Goal: Task Accomplishment & Management: Manage account settings

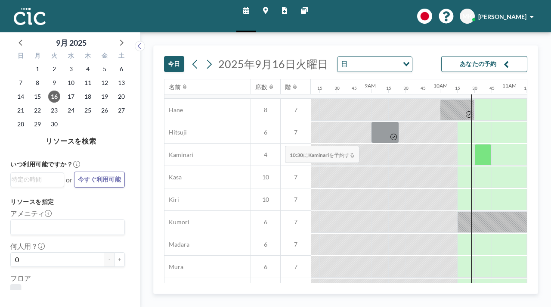
scroll to position [0, 560]
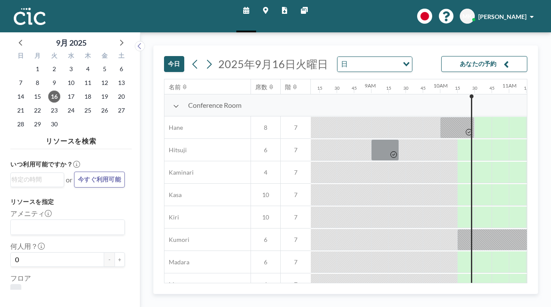
click at [265, 10] on icon at bounding box center [265, 10] width 5 height 7
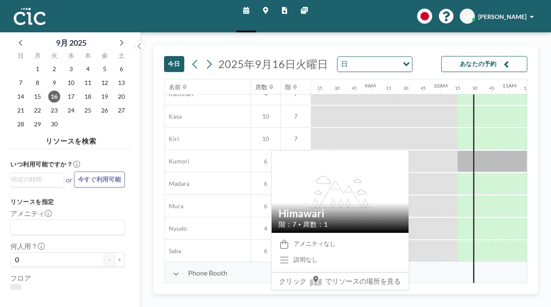
scroll to position [0, 560]
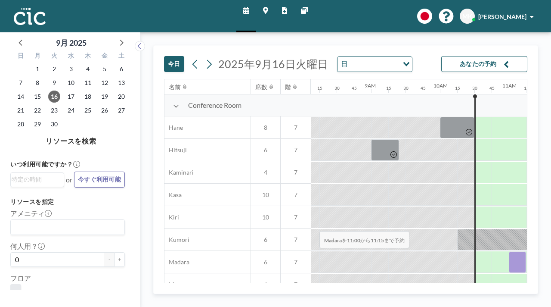
click at [509, 251] on div at bounding box center [517, 262] width 17 height 22
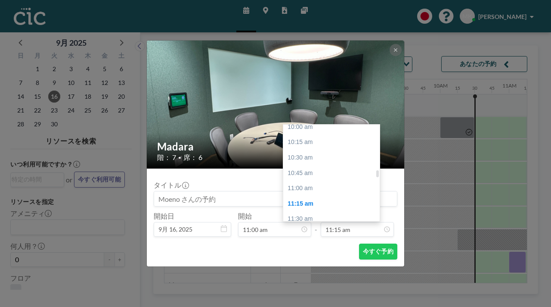
scroll to position [639, 0]
click at [327, 283] on div "01:00 pm" at bounding box center [331, 291] width 96 height 16
type input "01:00 pm"
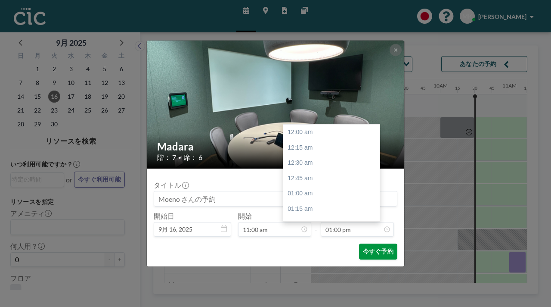
scroll to position [715, 0]
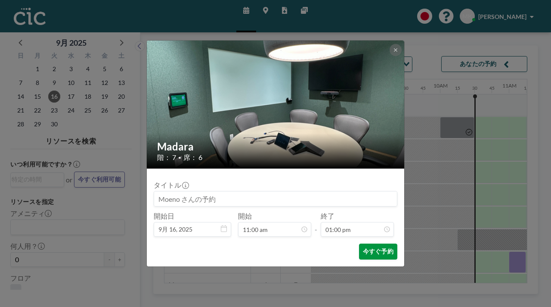
click at [359, 243] on button "今すぐ予約" at bounding box center [378, 251] width 38 height 16
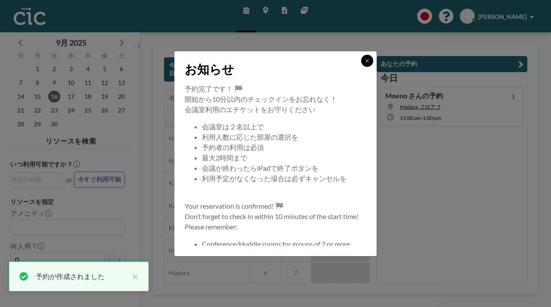
click at [361, 67] on button at bounding box center [367, 61] width 12 height 12
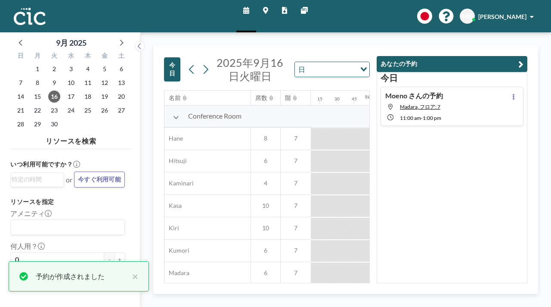
click at [419, 9] on div "スケジュール マップ レポート 他のサイト English Polski 日本語 Española MK Moeno Kamiya" at bounding box center [275, 16] width 551 height 32
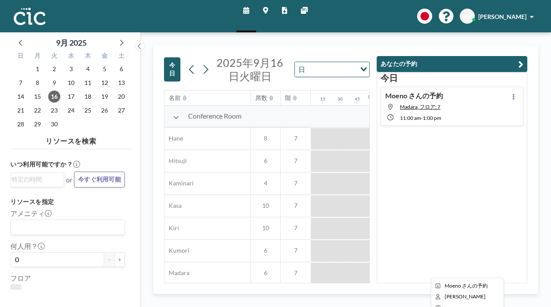
scroll to position [0, 560]
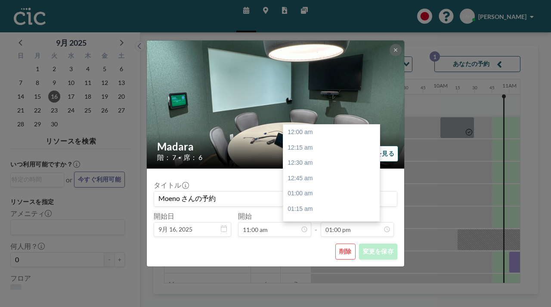
scroll to position [715, 0]
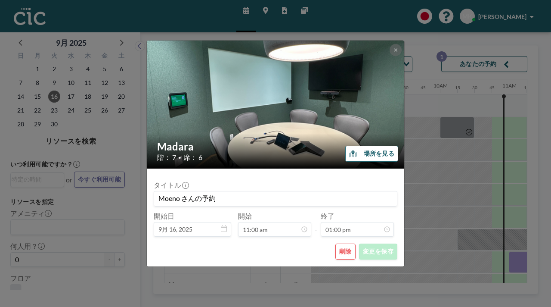
click at [336, 243] on button "削除" at bounding box center [346, 251] width 20 height 16
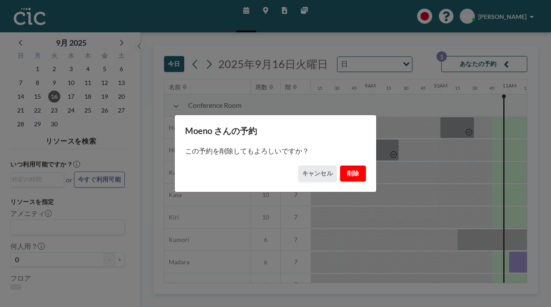
click at [340, 174] on button "削除" at bounding box center [353, 173] width 26 height 16
